Goal: Task Accomplishment & Management: Complete application form

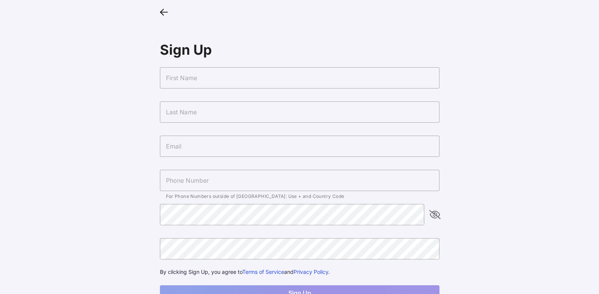
click at [237, 85] on input "text" at bounding box center [299, 77] width 279 height 21
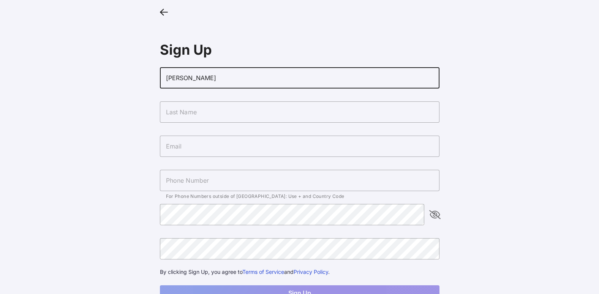
type input "[PERSON_NAME]"
click at [317, 116] on input "text" at bounding box center [299, 111] width 279 height 21
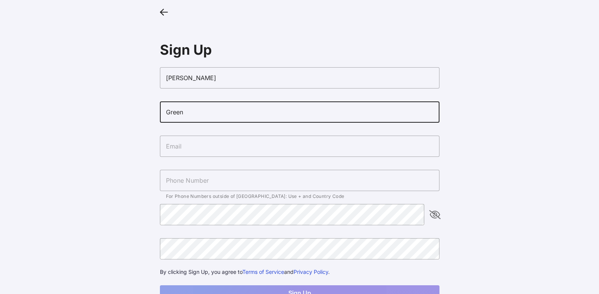
type input "Green"
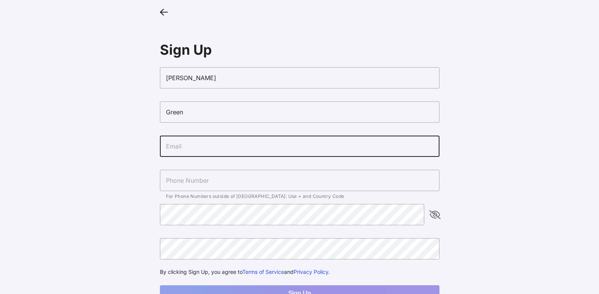
click at [345, 140] on input "text" at bounding box center [299, 146] width 279 height 21
type input "[EMAIL_ADDRESS][DOMAIN_NAME]"
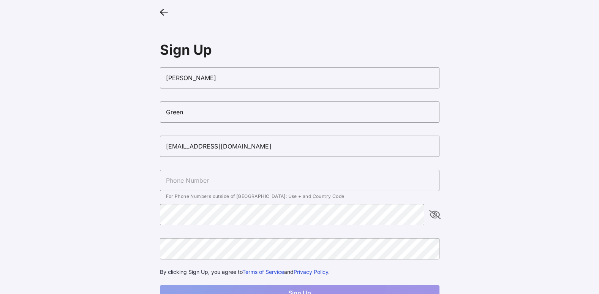
click at [526, 153] on main "Sign Up Charles Green cgreengso@gmail.com For Phone Numbers outside of US: Use …" at bounding box center [299, 161] width 599 height 322
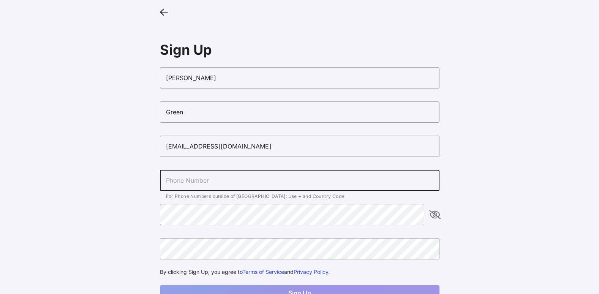
click at [366, 177] on input "text" at bounding box center [299, 180] width 279 height 21
type input "[PHONE_NUMBER]"
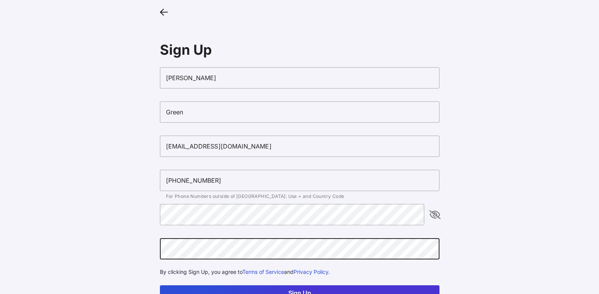
click at [432, 213] on icon "appended action" at bounding box center [434, 214] width 9 height 9
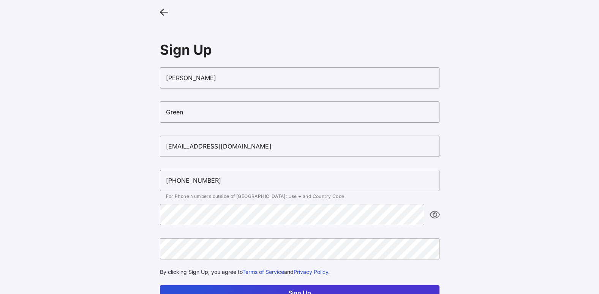
scroll to position [28, 0]
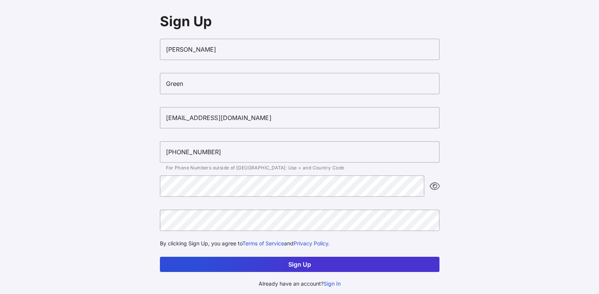
click at [337, 270] on button "Sign Up" at bounding box center [299, 264] width 279 height 15
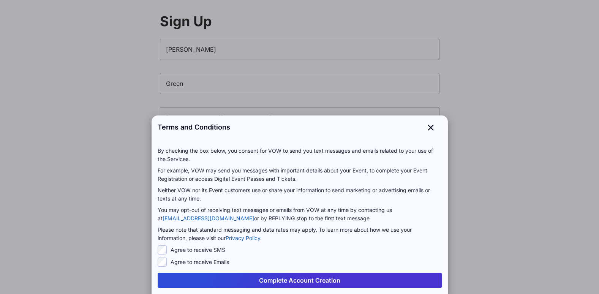
scroll to position [0, 0]
click at [331, 277] on button "Complete Account Creation" at bounding box center [300, 280] width 284 height 15
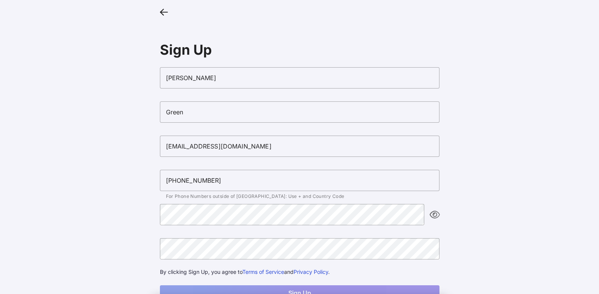
scroll to position [28, 0]
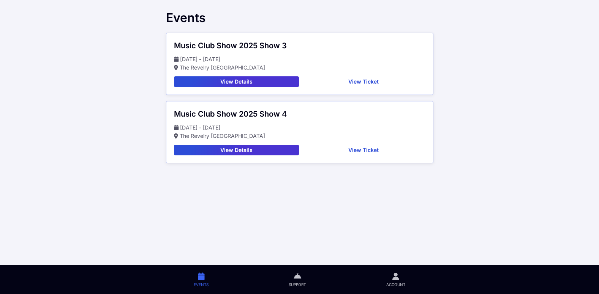
click at [356, 80] on button "View Ticket" at bounding box center [363, 81] width 123 height 11
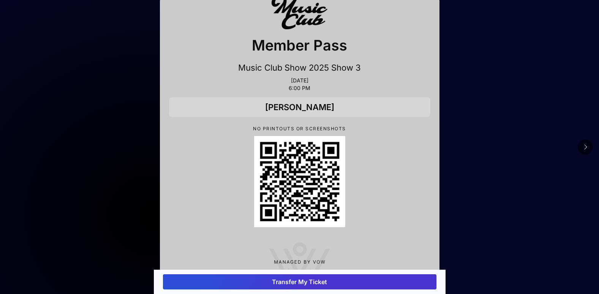
scroll to position [35, 0]
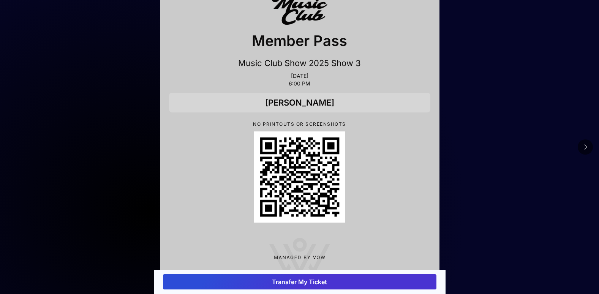
click at [246, 285] on button "Transfer My Ticket" at bounding box center [299, 281] width 273 height 15
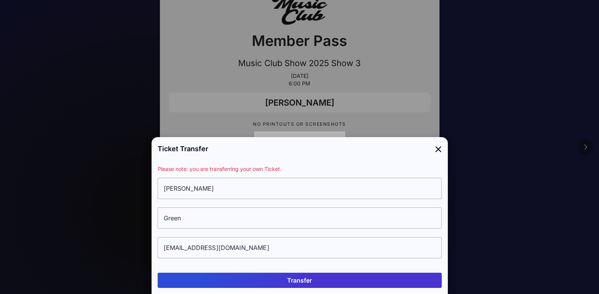
scroll to position [0, 0]
click at [544, 148] on div at bounding box center [299, 147] width 599 height 294
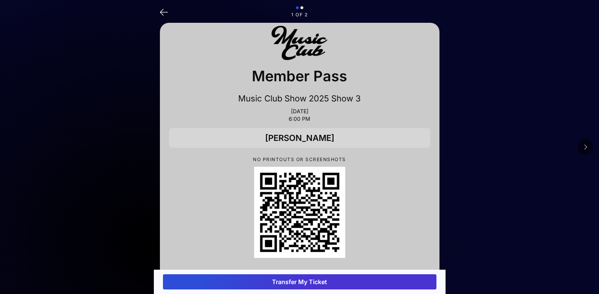
click at [302, 7] on icon at bounding box center [301, 8] width 3 height 5
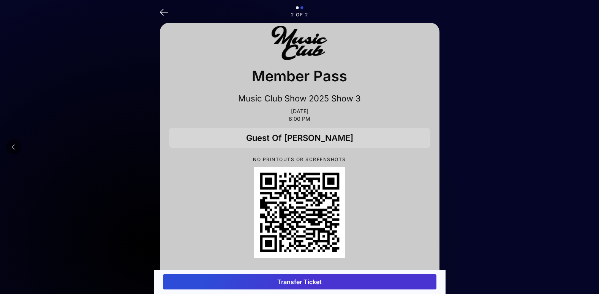
click at [288, 281] on button "Transfer Ticket" at bounding box center [299, 281] width 273 height 15
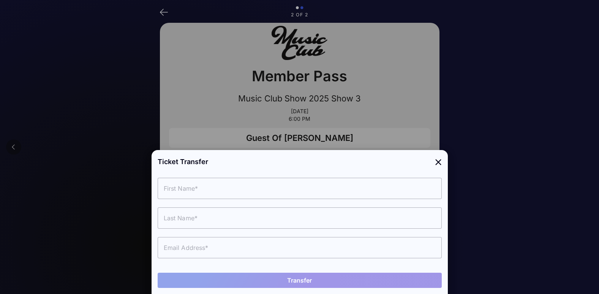
click at [238, 184] on input "text" at bounding box center [300, 188] width 284 height 21
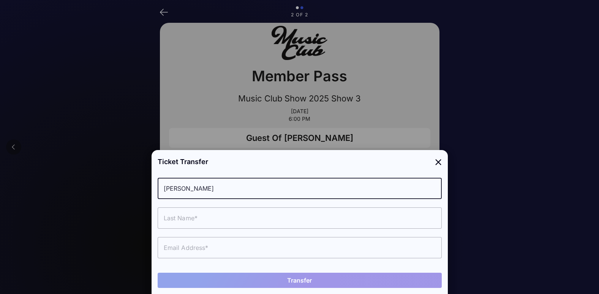
type input "Carter"
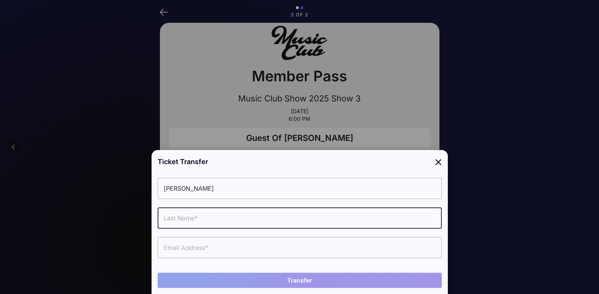
click at [211, 219] on input "text" at bounding box center [300, 217] width 284 height 21
type input "Green"
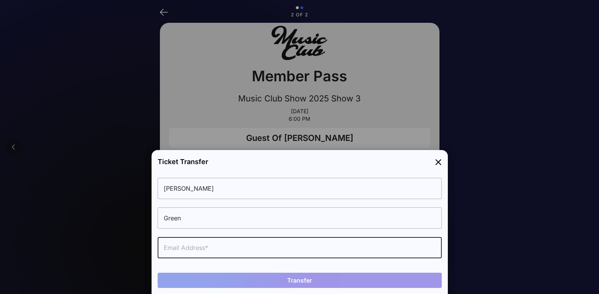
click at [206, 245] on input "text" at bounding box center [300, 247] width 284 height 21
type input "cartergreen157@gmail.com"
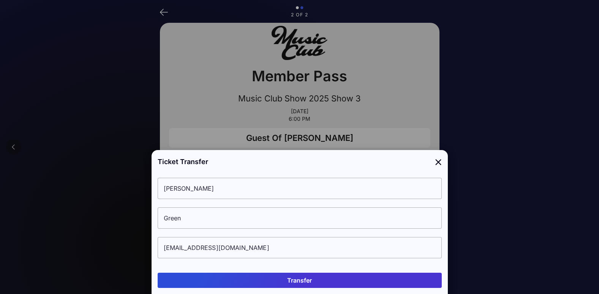
click at [279, 281] on button "Transfer" at bounding box center [300, 280] width 284 height 15
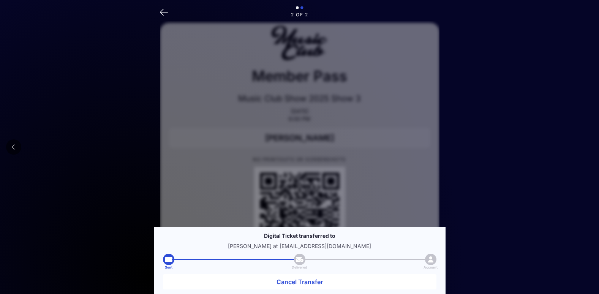
click at [297, 8] on icon at bounding box center [297, 8] width 3 height 5
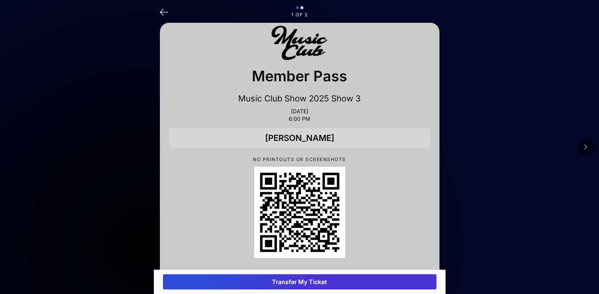
click at [274, 281] on button "Transfer My Ticket" at bounding box center [299, 281] width 273 height 15
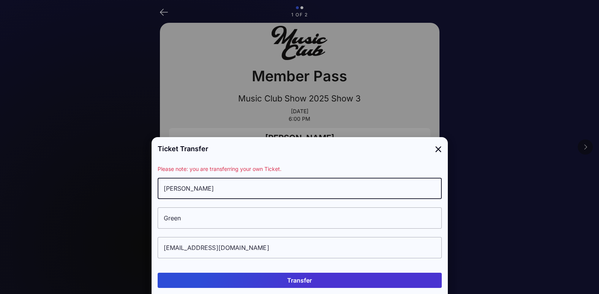
drag, startPoint x: 206, startPoint y: 187, endPoint x: 169, endPoint y: 191, distance: 38.1
click at [169, 191] on input "[PERSON_NAME]" at bounding box center [300, 188] width 284 height 21
type input "Carter"
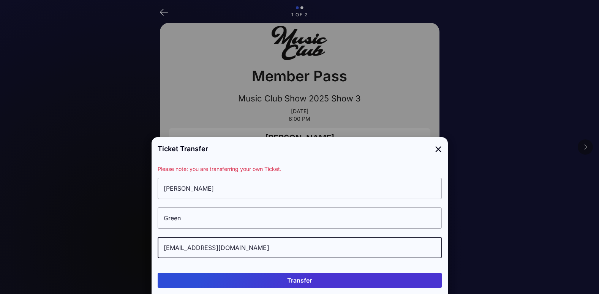
drag, startPoint x: 244, startPoint y: 251, endPoint x: 159, endPoint y: 251, distance: 85.8
click at [159, 251] on input "[EMAIL_ADDRESS][DOMAIN_NAME]" at bounding box center [300, 247] width 284 height 21
type input "cartergreen157@gmail.com"
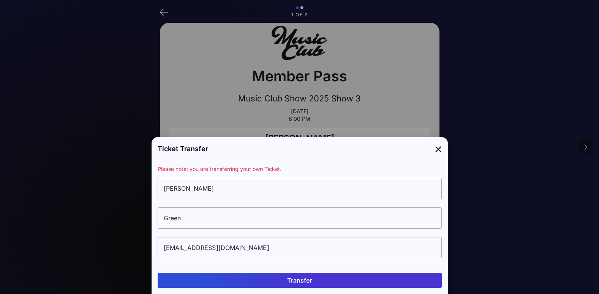
click at [285, 281] on button "Transfer" at bounding box center [300, 280] width 284 height 15
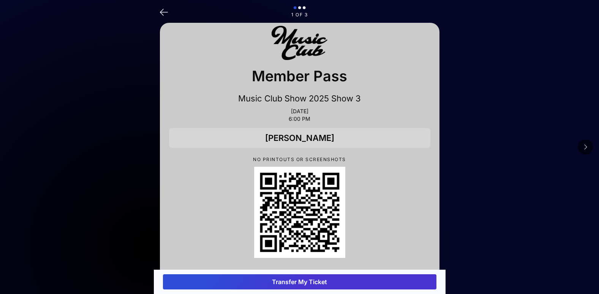
click at [159, 11] on div "1 of 3 Member Pass Music Club Show 2025 Show 3 Sep 28, 2025 6:00 PM Charles Gre…" at bounding box center [300, 173] width 292 height 346
click at [160, 11] on icon at bounding box center [164, 11] width 8 height 11
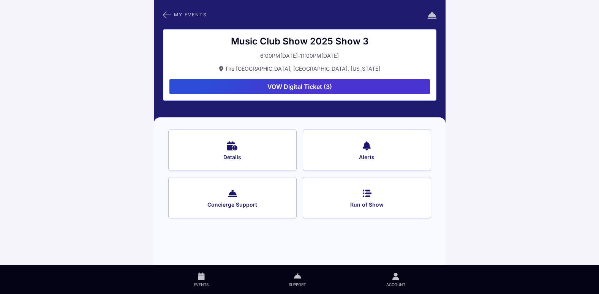
click at [189, 15] on span "My Events" at bounding box center [190, 15] width 33 height 4
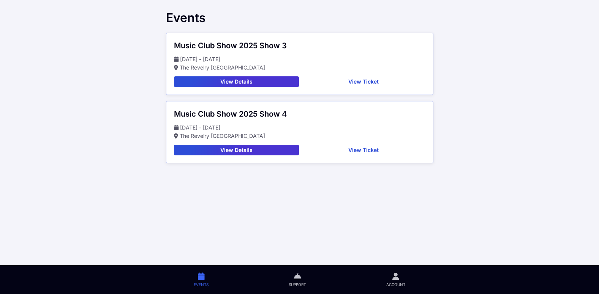
click at [360, 80] on button "View Ticket" at bounding box center [363, 81] width 123 height 11
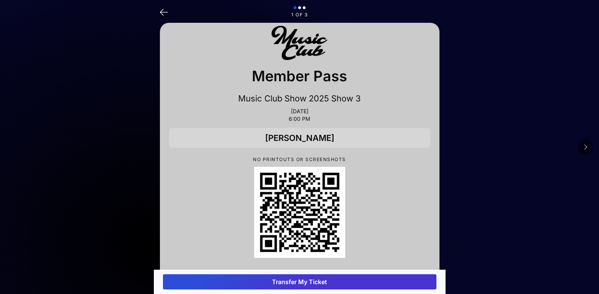
scroll to position [40, 0]
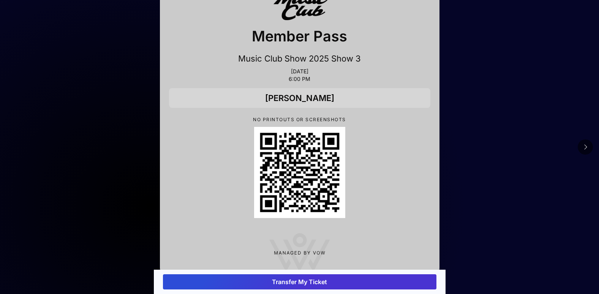
drag, startPoint x: 597, startPoint y: 112, endPoint x: 605, endPoint y: 24, distance: 88.5
click at [598, 24] on html "1 of 3 Member Pass Music Club Show 2025 Show 3 Sep 28, 2025 6:00 PM Charles Gre…" at bounding box center [299, 133] width 599 height 346
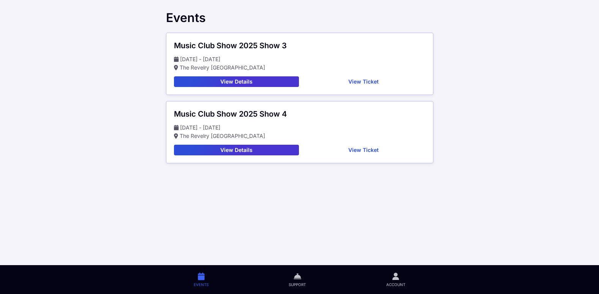
click at [243, 148] on button "View Details" at bounding box center [236, 150] width 125 height 11
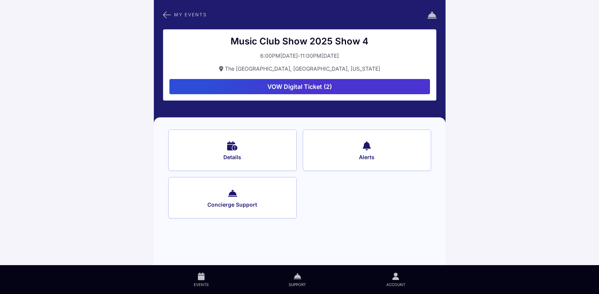
click at [311, 85] on button "VOW Digital Ticket (2)" at bounding box center [299, 86] width 260 height 15
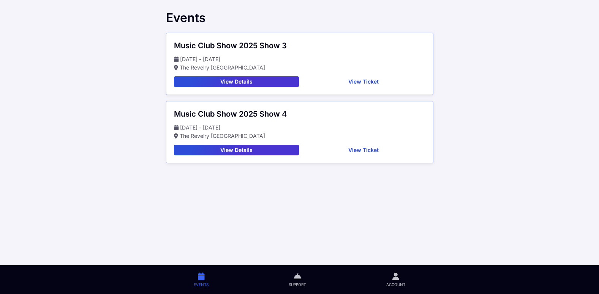
click at [392, 281] on link "Account" at bounding box center [395, 279] width 99 height 29
